Goal: Check status: Check status

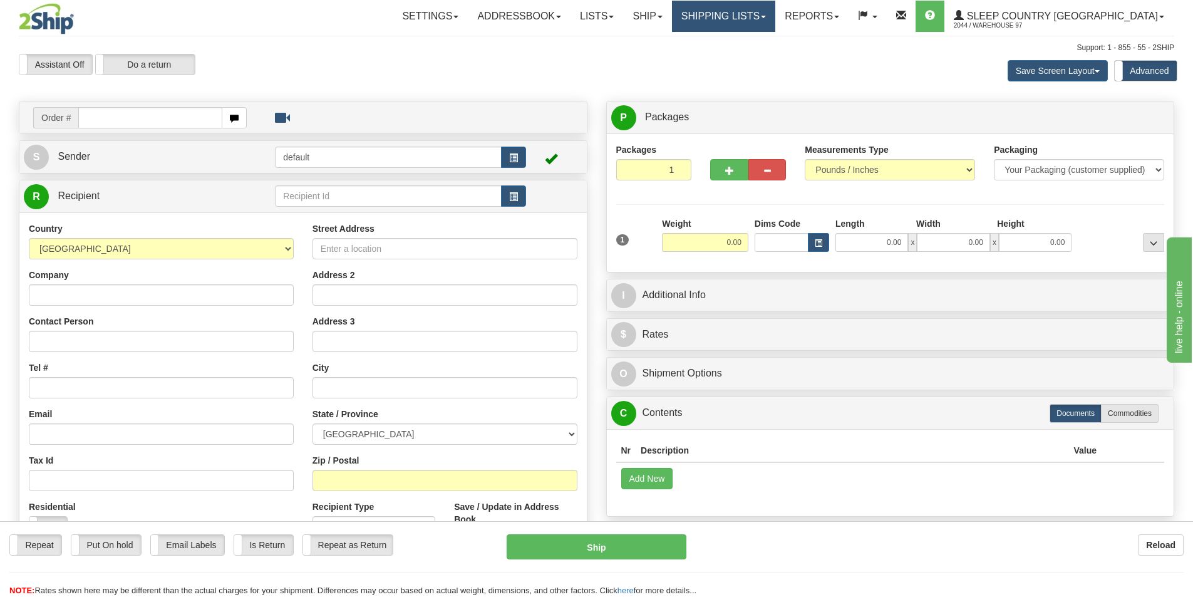
click at [775, 11] on link "Shipping lists" at bounding box center [723, 16] width 103 height 31
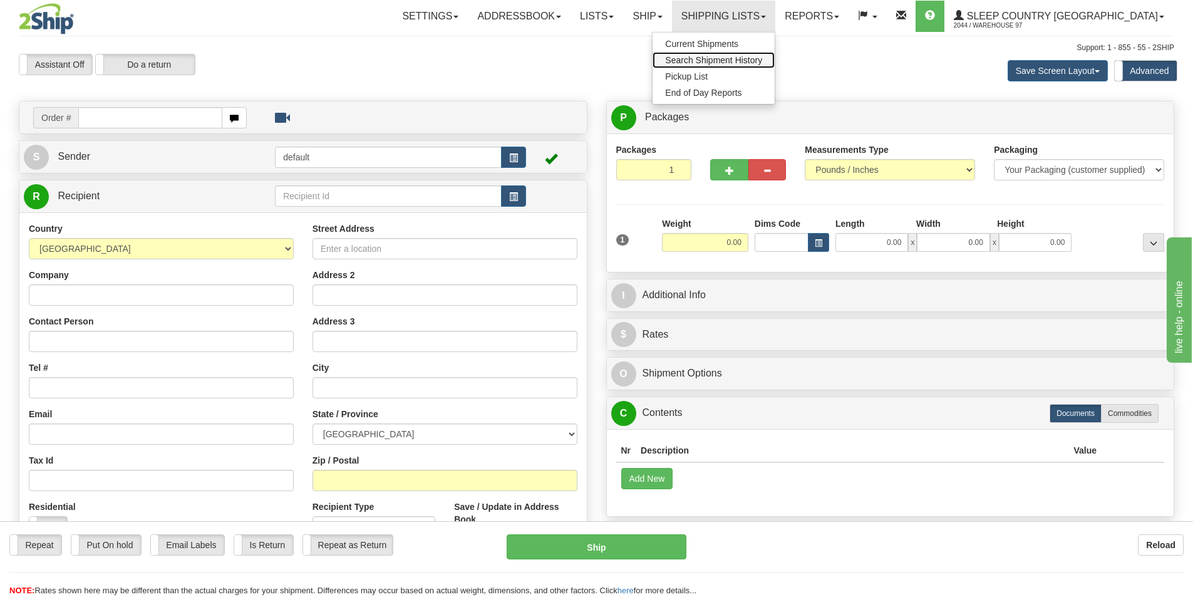
click at [762, 56] on span "Search Shipment History" at bounding box center [713, 60] width 97 height 10
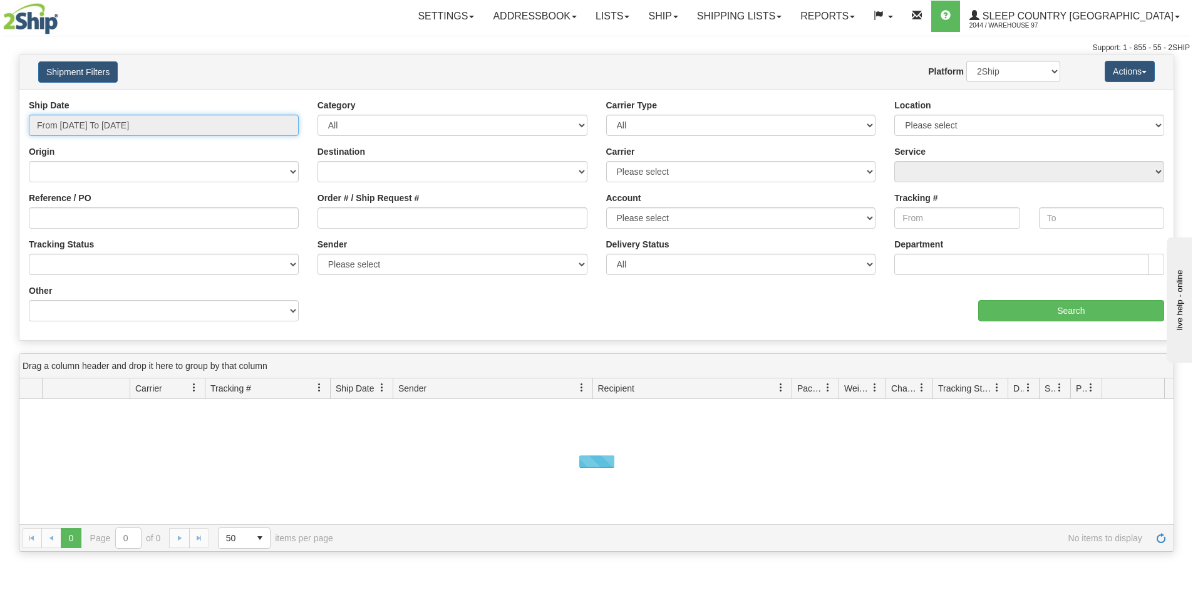
click at [130, 121] on input "From 09/29/2025 To 09/30/2025" at bounding box center [164, 125] width 270 height 21
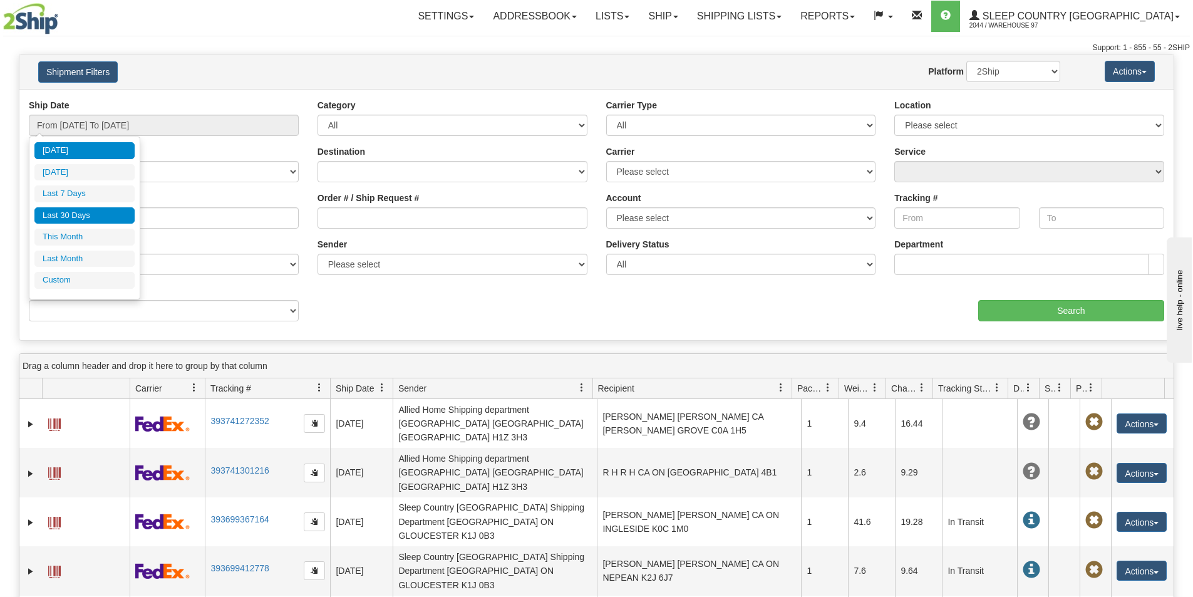
click at [73, 221] on li "Last 30 Days" at bounding box center [84, 215] width 100 height 17
type input "From 09/01/2025 To 09/30/2025"
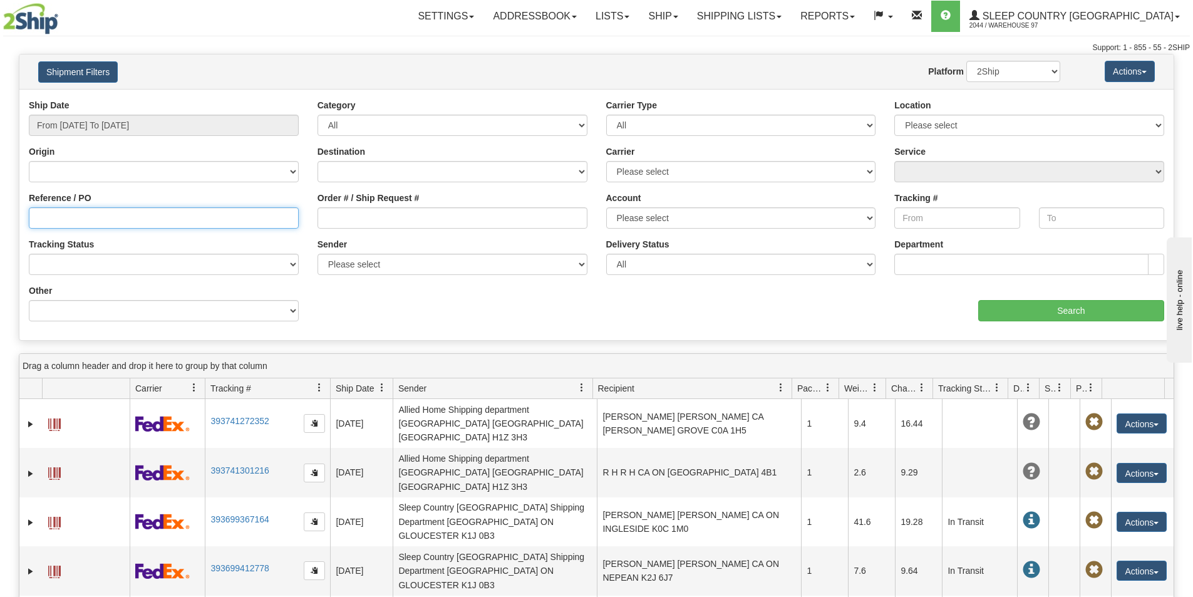
click at [64, 224] on input "Reference / PO" at bounding box center [164, 217] width 270 height 21
paste input "9000I111465"
type input "9000I111465"
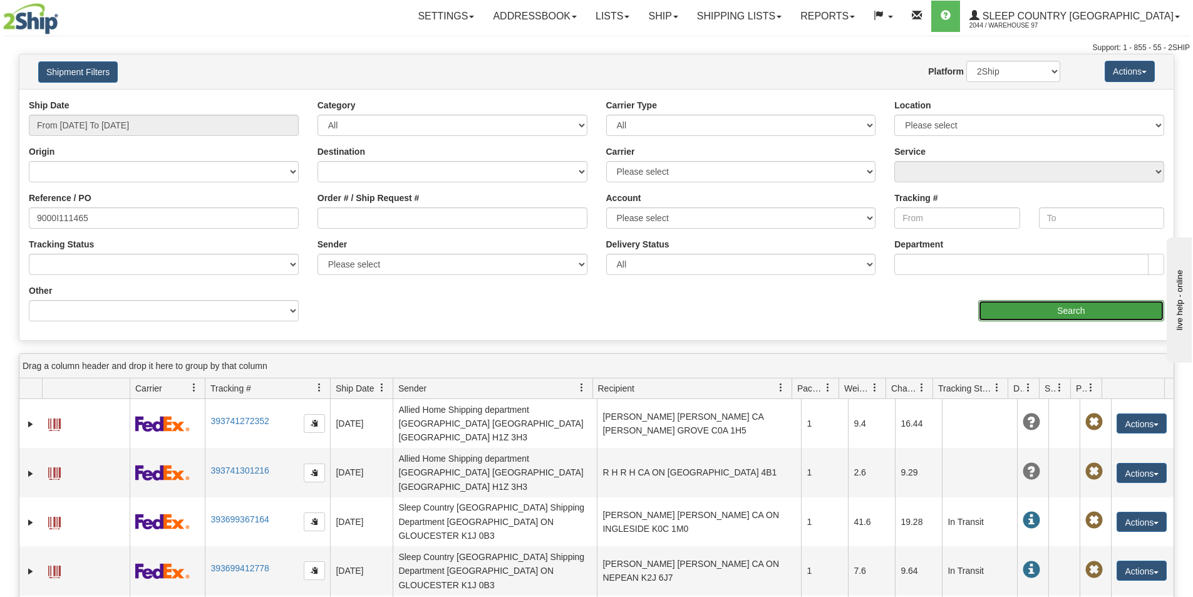
click at [1100, 319] on input "Search" at bounding box center [1071, 310] width 186 height 21
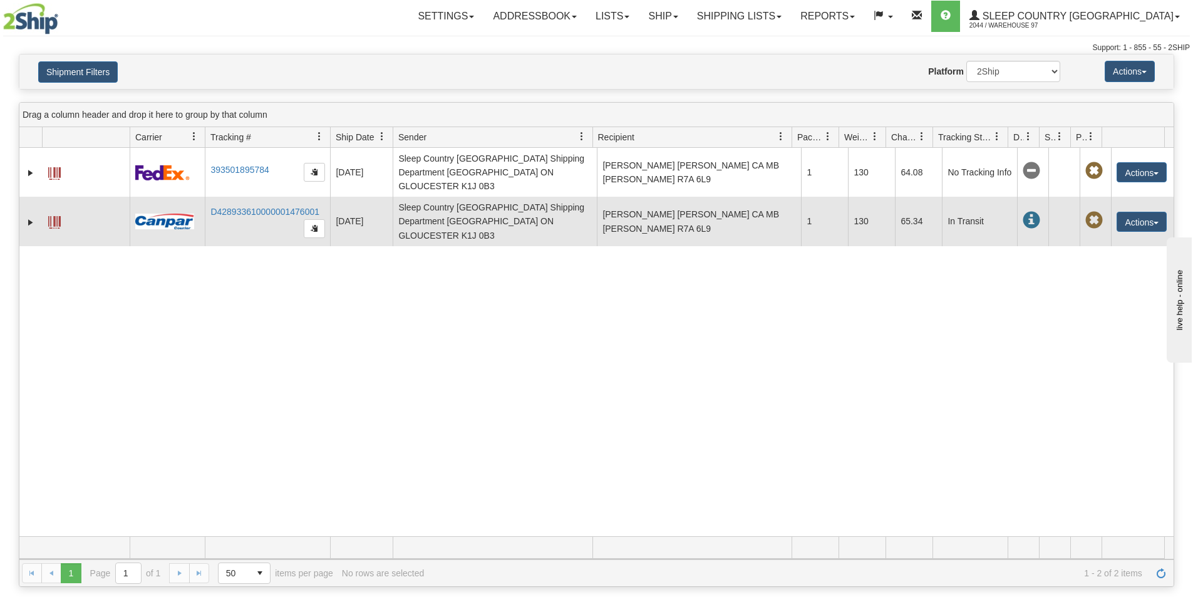
click at [1025, 212] on span at bounding box center [1032, 221] width 18 height 18
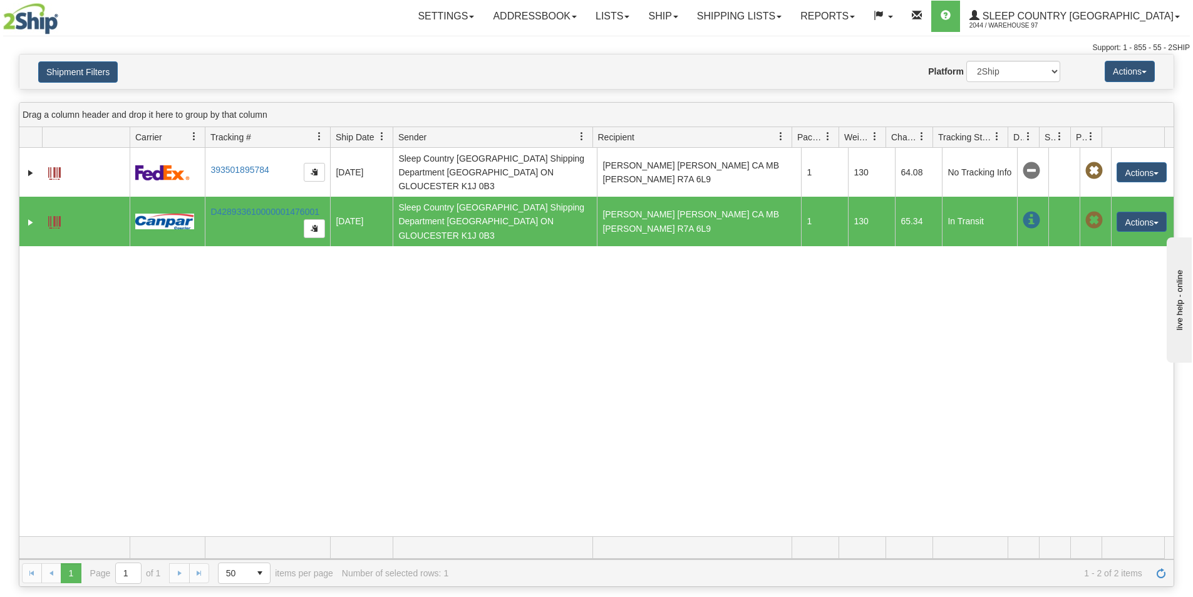
click at [1017, 200] on td at bounding box center [1032, 221] width 31 height 49
click at [1023, 212] on span at bounding box center [1032, 221] width 18 height 18
drag, startPoint x: 1039, startPoint y: 135, endPoint x: 1033, endPoint y: 134, distance: 6.4
click at [1033, 134] on div "Id Client Id Carrier Tracking # Pro Number Ship Date Label Generation Date Send…" at bounding box center [591, 137] width 1145 height 20
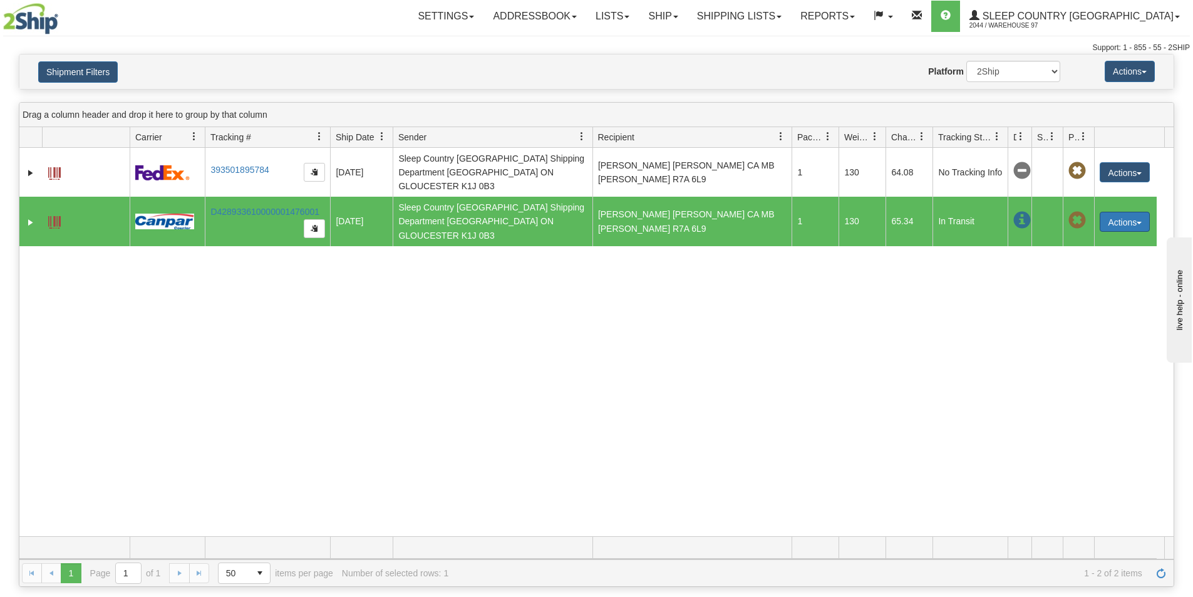
click at [1143, 212] on button "Actions" at bounding box center [1125, 222] width 50 height 20
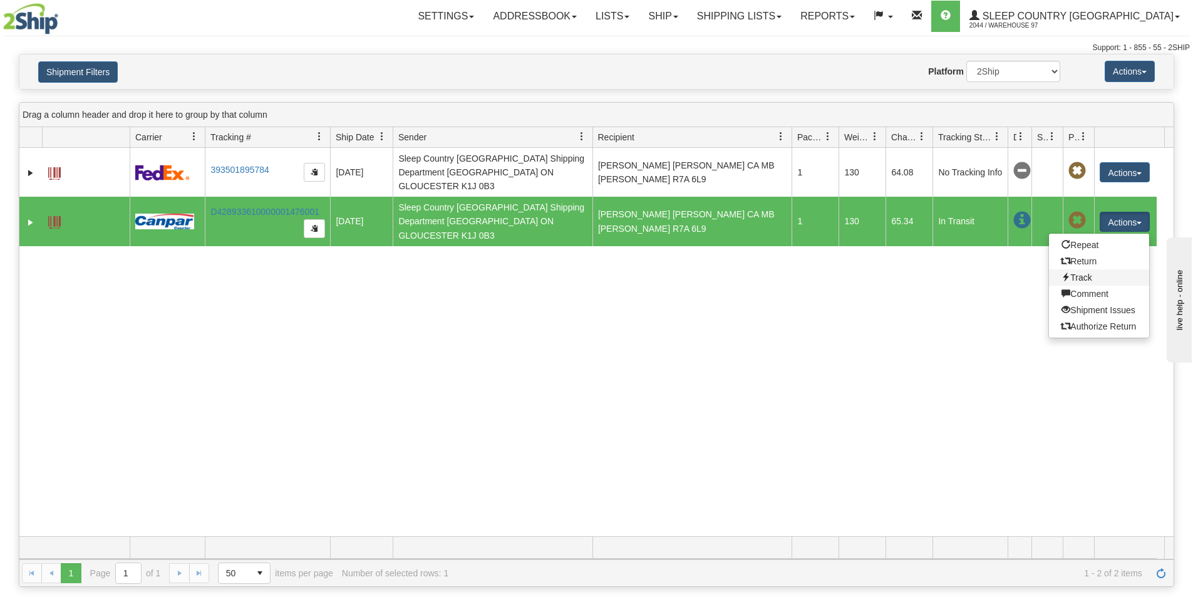
click at [1088, 269] on link "Track" at bounding box center [1099, 277] width 100 height 16
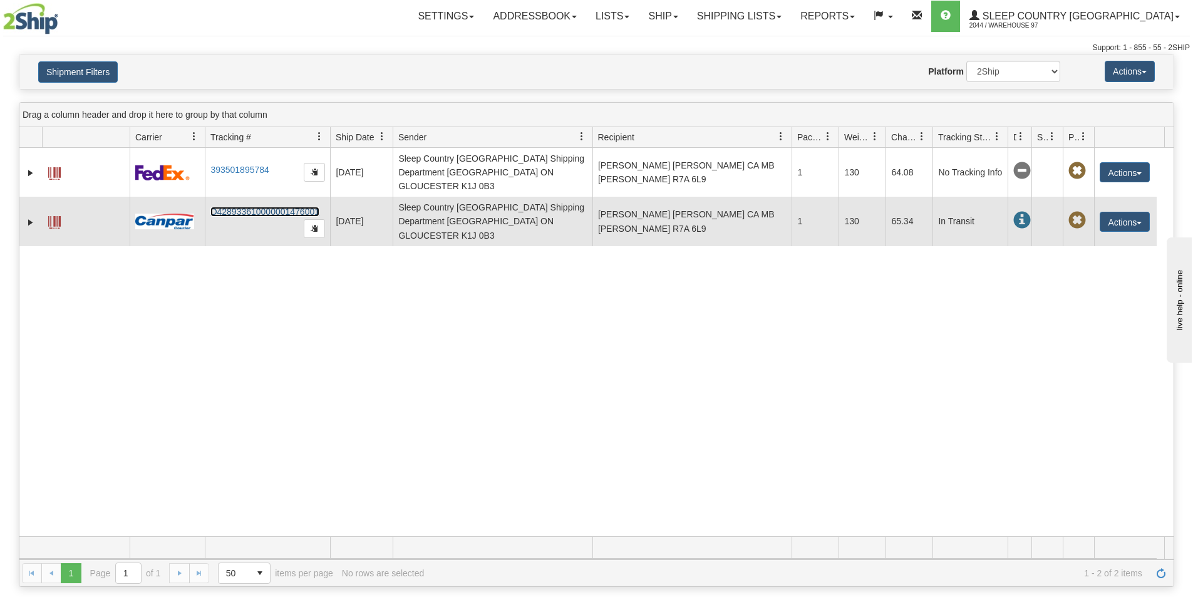
click at [276, 207] on link "D428933610000001476001" at bounding box center [264, 212] width 109 height 10
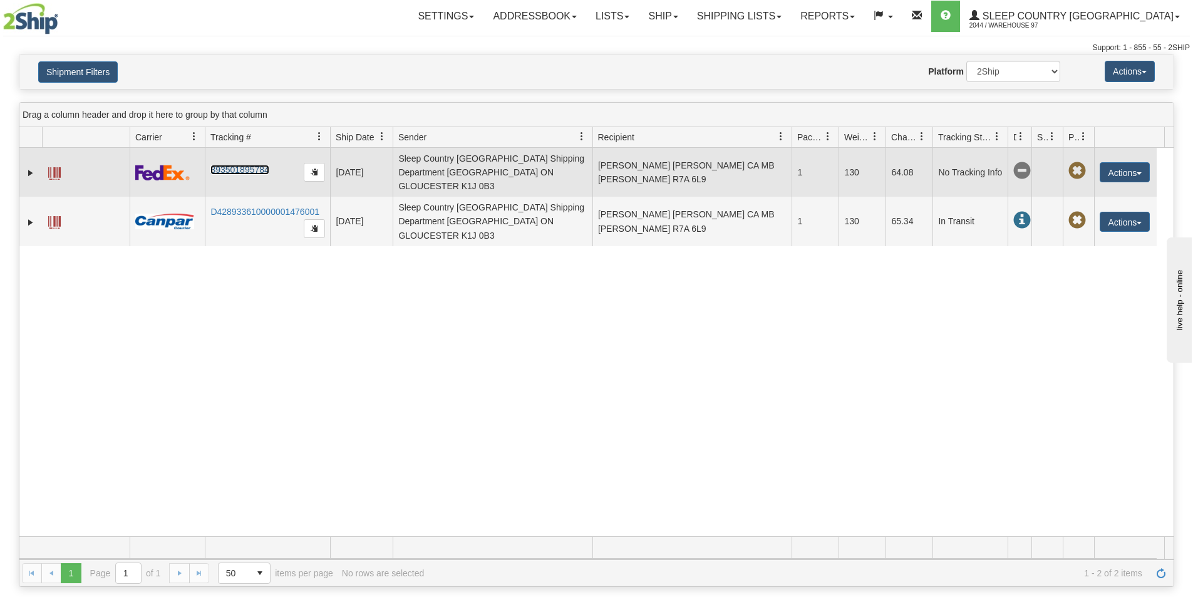
click at [234, 165] on link "393501895784" at bounding box center [239, 170] width 58 height 10
